Goal: Task Accomplishment & Management: Use online tool/utility

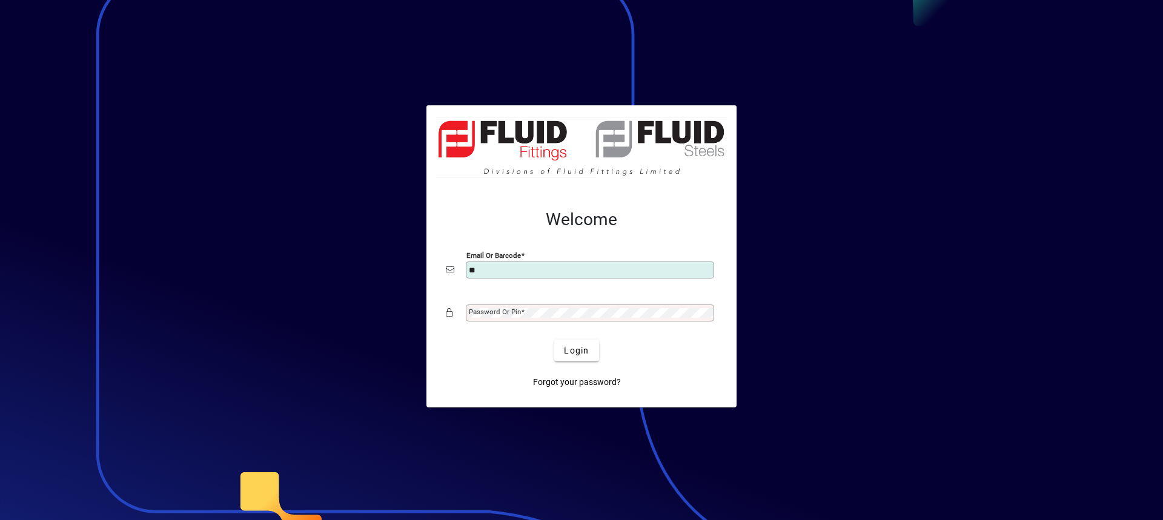
type input "**********"
click at [489, 312] on mat-label "Password or Pin" at bounding box center [495, 312] width 52 height 8
click at [554, 340] on button "Login" at bounding box center [576, 351] width 44 height 22
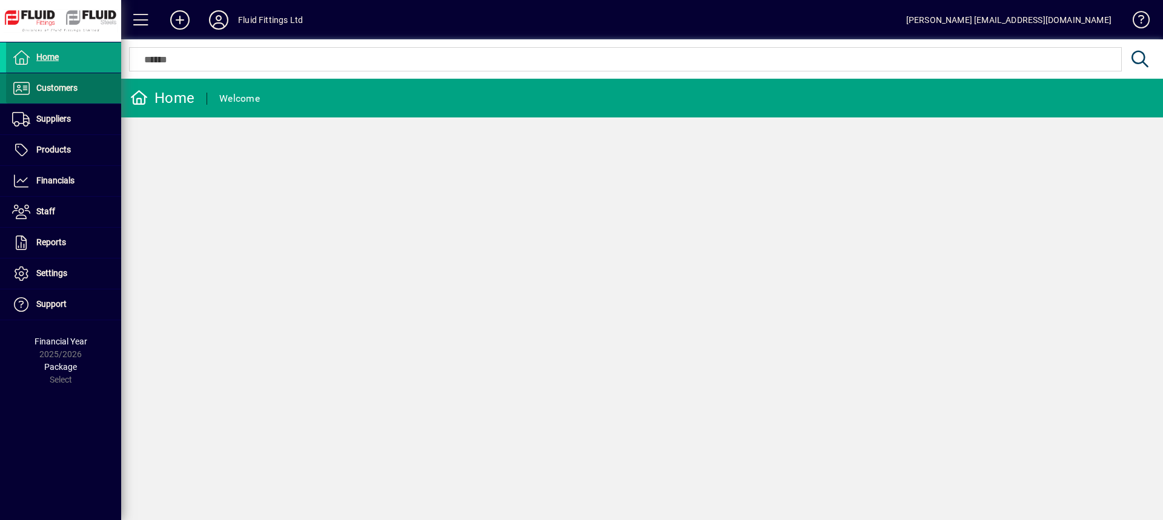
drag, startPoint x: 64, startPoint y: 82, endPoint x: 54, endPoint y: 99, distance: 18.7
click at [64, 83] on span "Customers" at bounding box center [56, 88] width 41 height 10
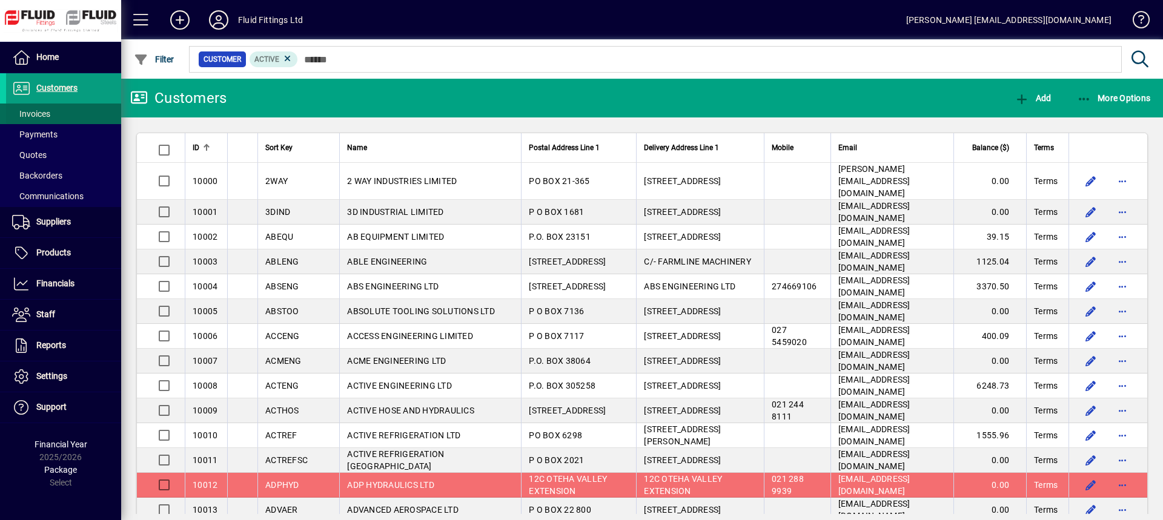
click at [49, 111] on span "Invoices" at bounding box center [31, 114] width 38 height 10
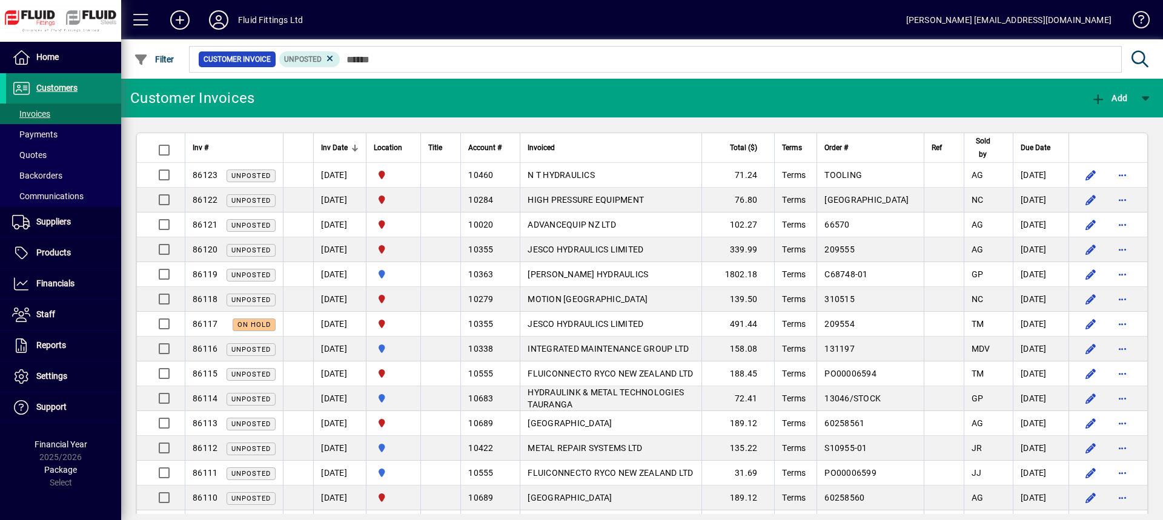
drag, startPoint x: 70, startPoint y: 90, endPoint x: 82, endPoint y: 91, distance: 12.2
click at [70, 90] on span "Customers" at bounding box center [56, 88] width 41 height 10
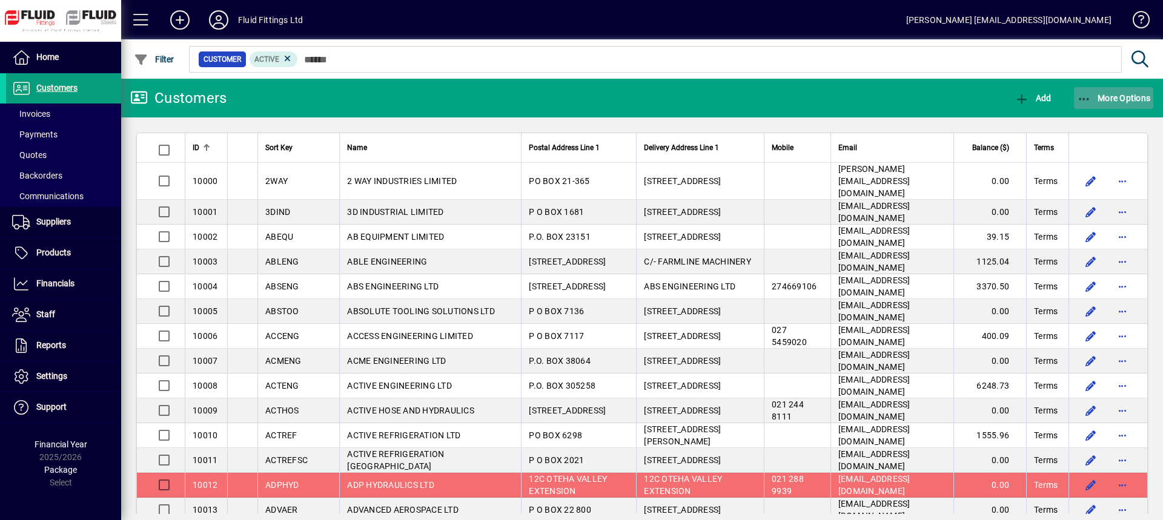
click at [1125, 99] on span "More Options" at bounding box center [1114, 98] width 74 height 10
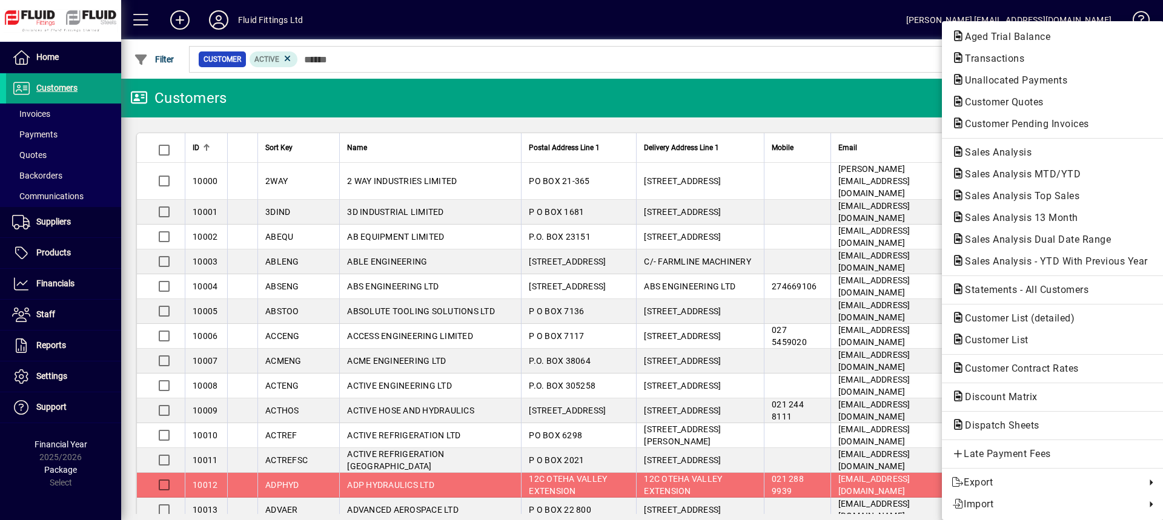
click at [1006, 123] on span "Customer Pending Invoices" at bounding box center [1023, 124] width 144 height 12
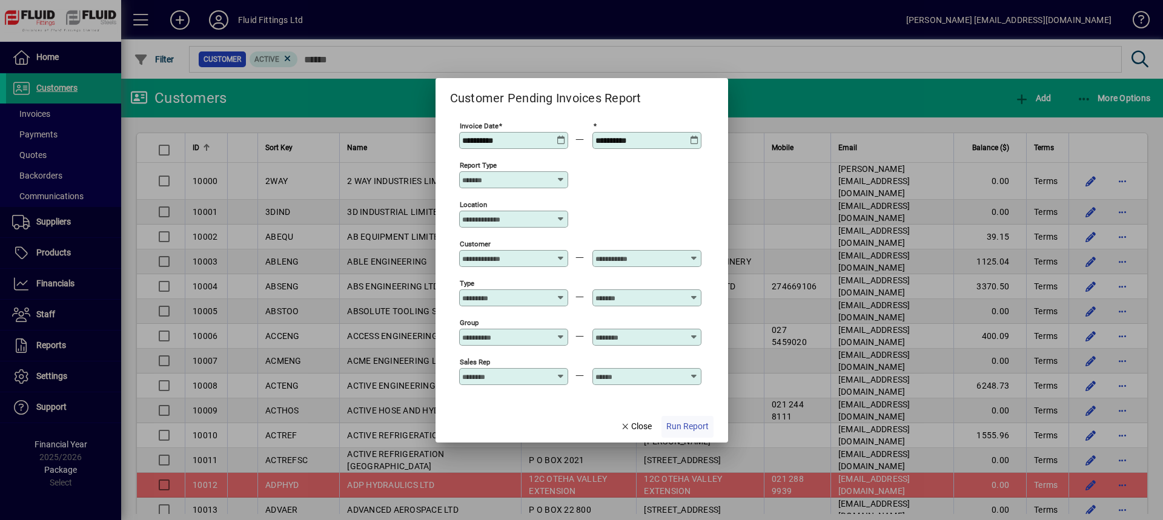
click at [693, 429] on span "Run Report" at bounding box center [687, 426] width 42 height 13
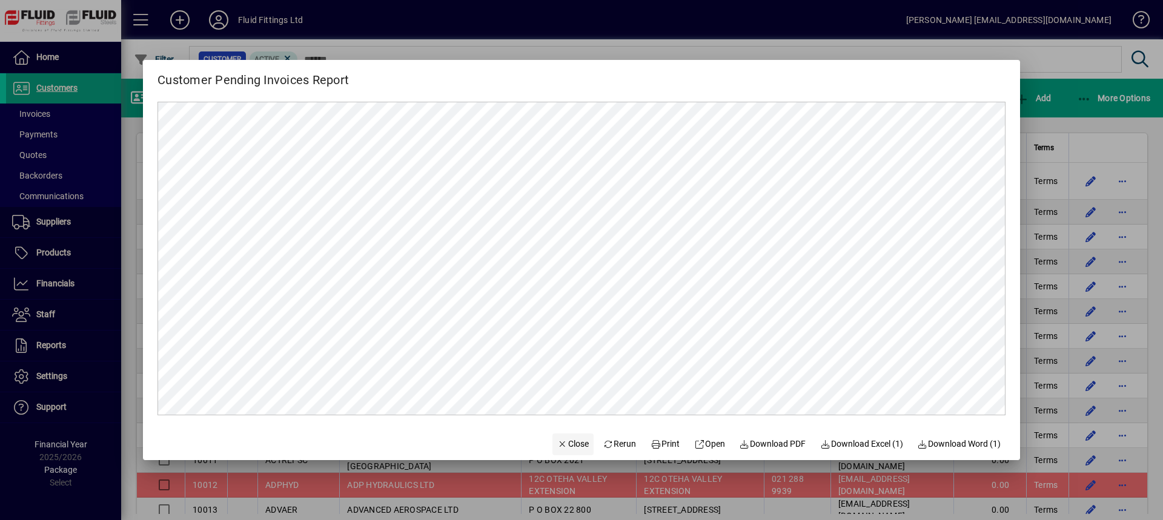
click at [572, 441] on span "Close" at bounding box center [572, 444] width 31 height 13
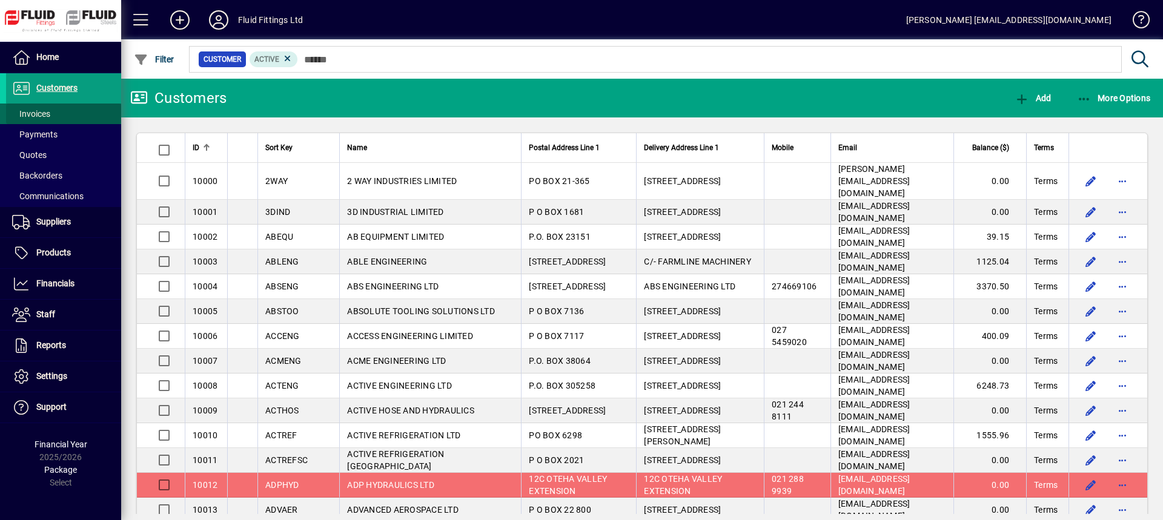
click at [46, 115] on span "Invoices" at bounding box center [31, 114] width 38 height 10
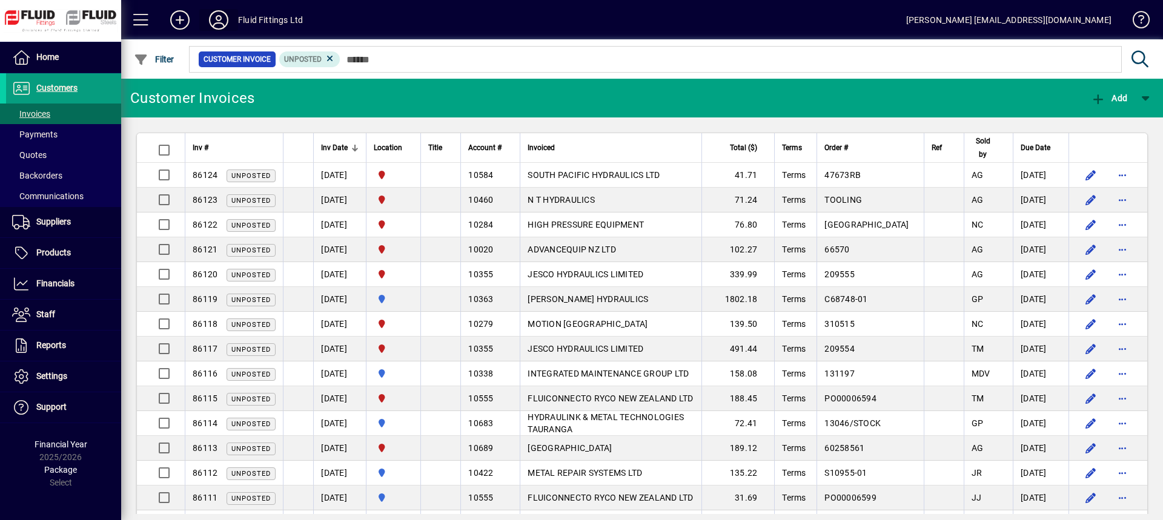
click at [217, 19] on icon at bounding box center [218, 19] width 24 height 19
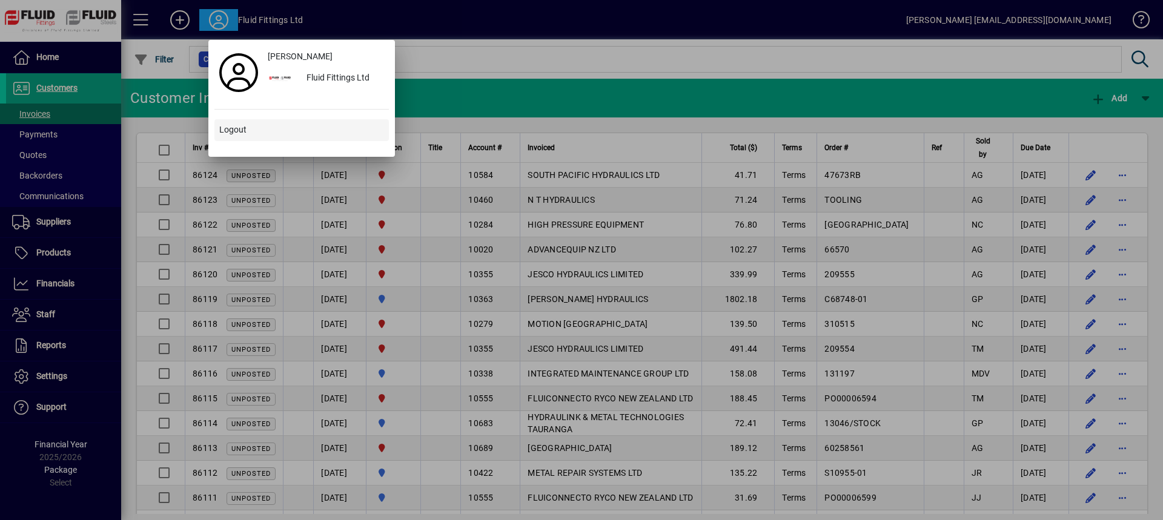
click at [240, 126] on span "Logout" at bounding box center [232, 130] width 27 height 13
